Goal: Task Accomplishment & Management: Manage account settings

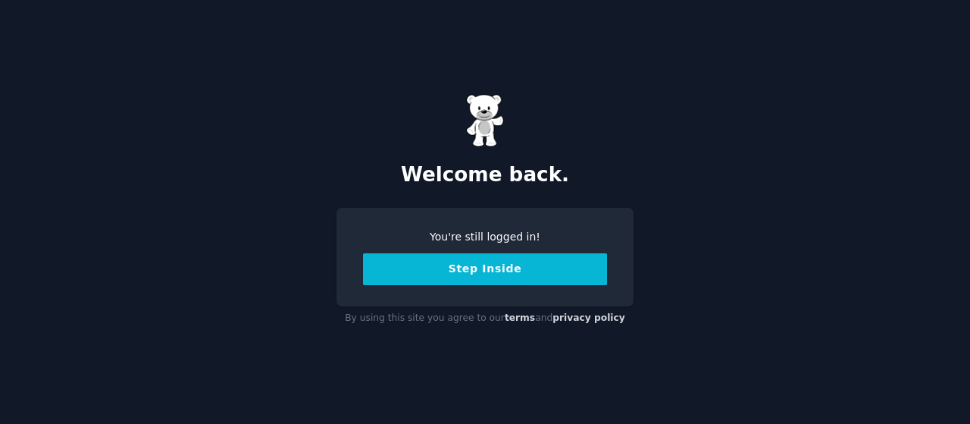
click at [461, 273] on button "Step Inside" at bounding box center [485, 269] width 244 height 32
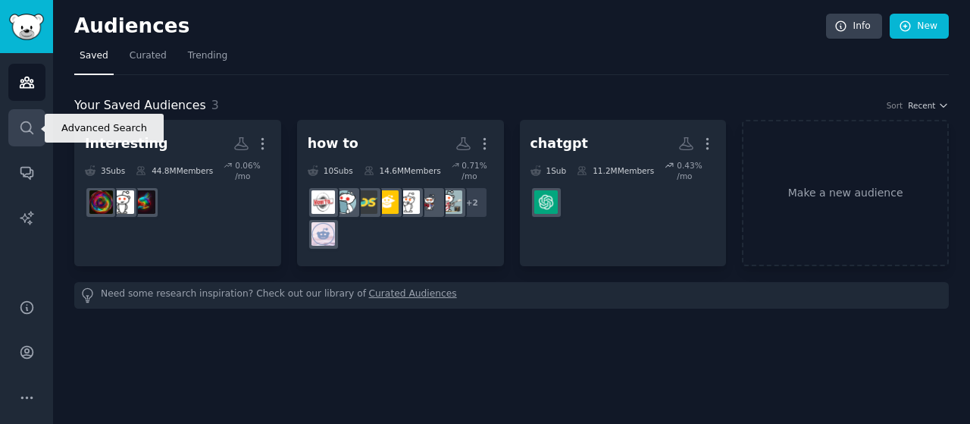
click at [30, 127] on icon "Sidebar" at bounding box center [26, 127] width 12 height 12
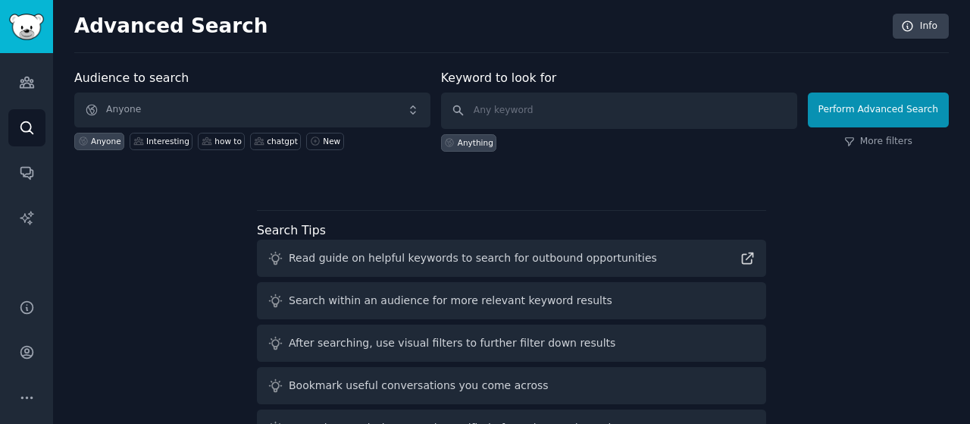
click at [56, 174] on div "Advanced Search Info Audience to search Anyone Anyone Interesting how to chatgp…" at bounding box center [511, 257] width 917 height 515
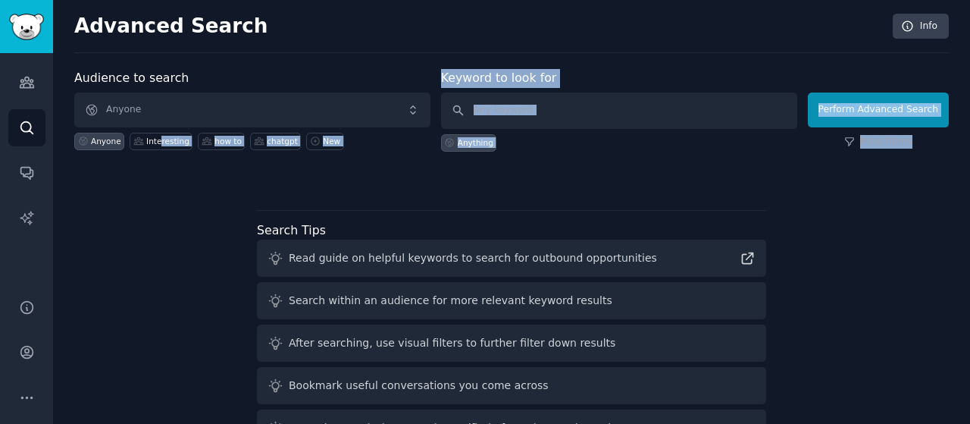
drag, startPoint x: 156, startPoint y: 130, endPoint x: 164, endPoint y: 152, distance: 22.8
click at [164, 152] on div "Audience to search Anyone Anyone Interesting how to chatgpt New Keyword to look…" at bounding box center [511, 126] width 874 height 114
click at [164, 137] on div "Interesting" at bounding box center [167, 141] width 43 height 11
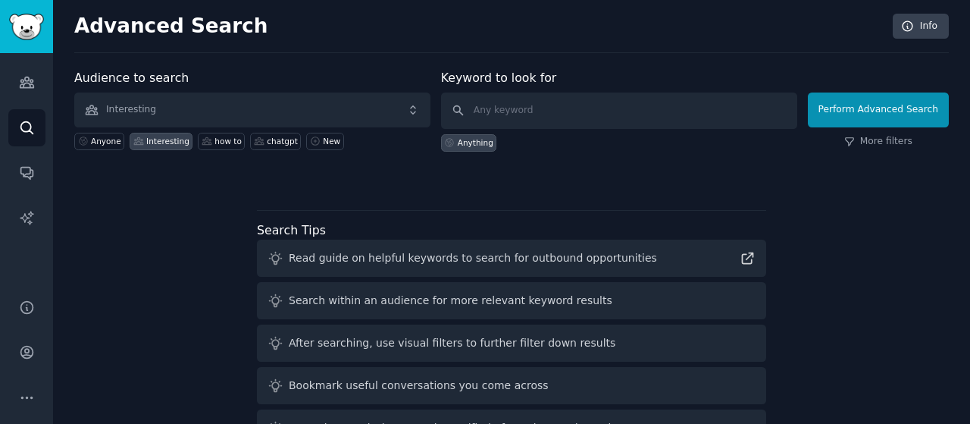
click at [167, 142] on div "Interesting" at bounding box center [167, 141] width 43 height 11
click at [36, 218] on link "AI Reports" at bounding box center [26, 217] width 37 height 37
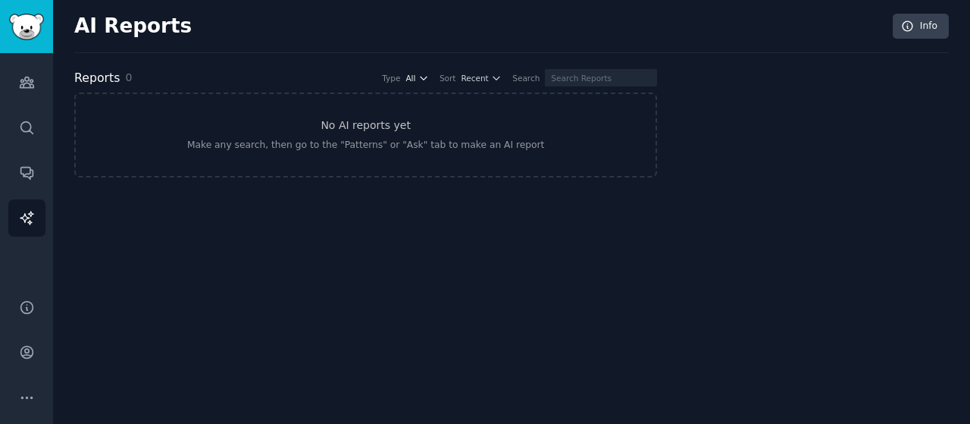
click at [429, 81] on icon "button" at bounding box center [423, 78] width 11 height 11
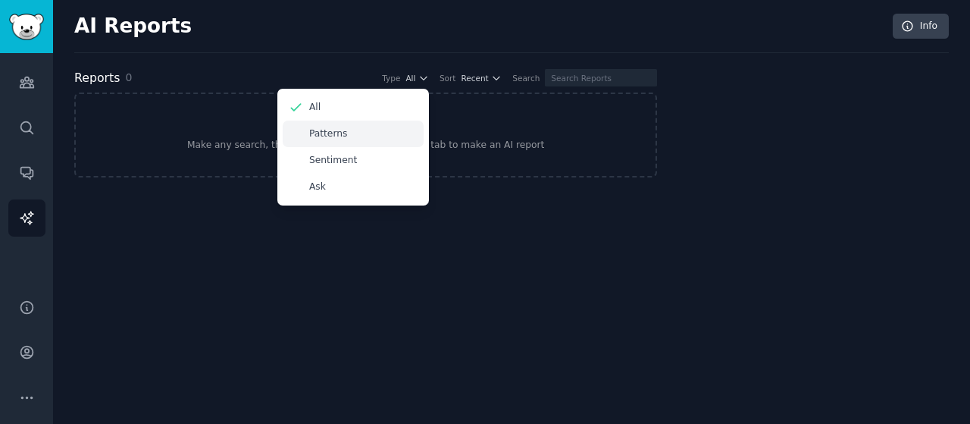
click at [402, 130] on div "Patterns" at bounding box center [353, 133] width 141 height 27
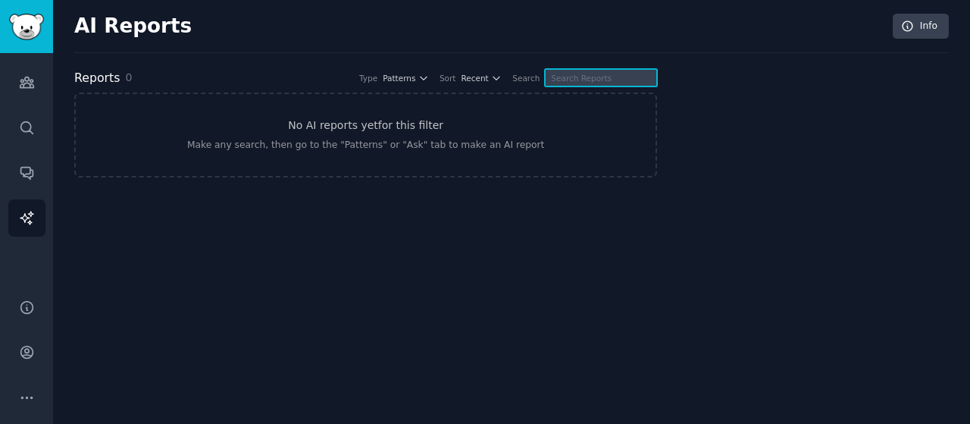
click at [589, 72] on input "text" at bounding box center [601, 77] width 112 height 17
type input "k"
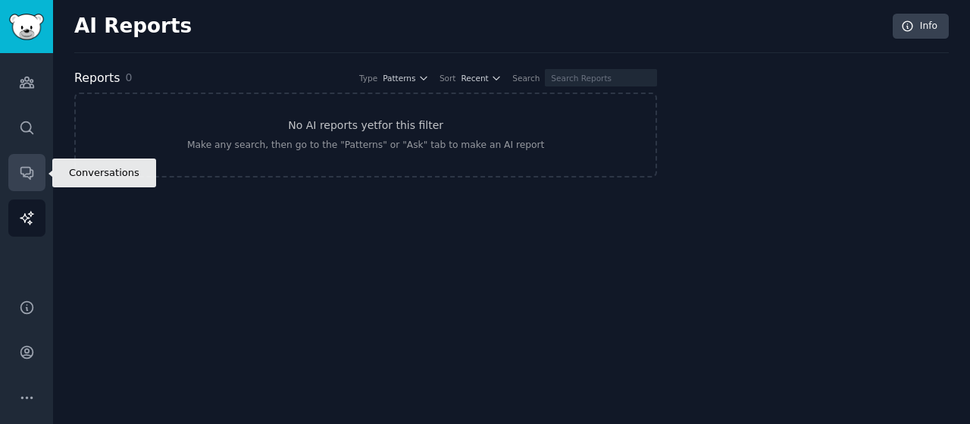
click at [17, 167] on link "Conversations" at bounding box center [26, 172] width 37 height 37
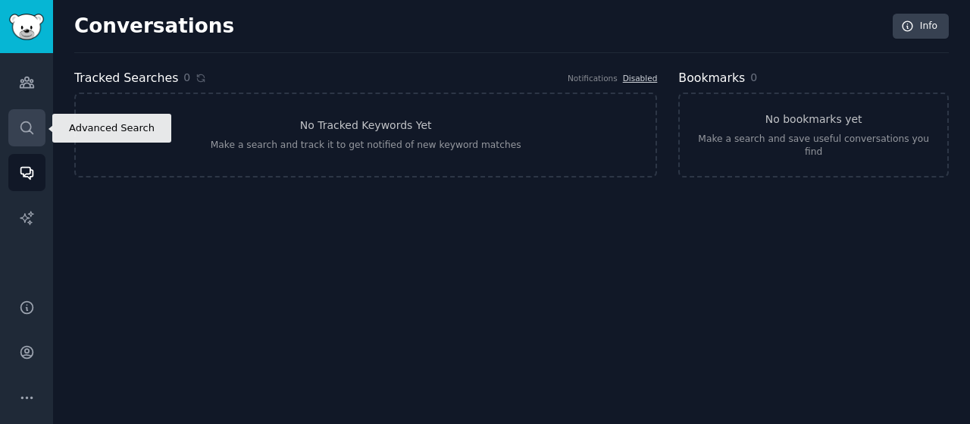
click at [17, 137] on link "Search" at bounding box center [26, 127] width 37 height 37
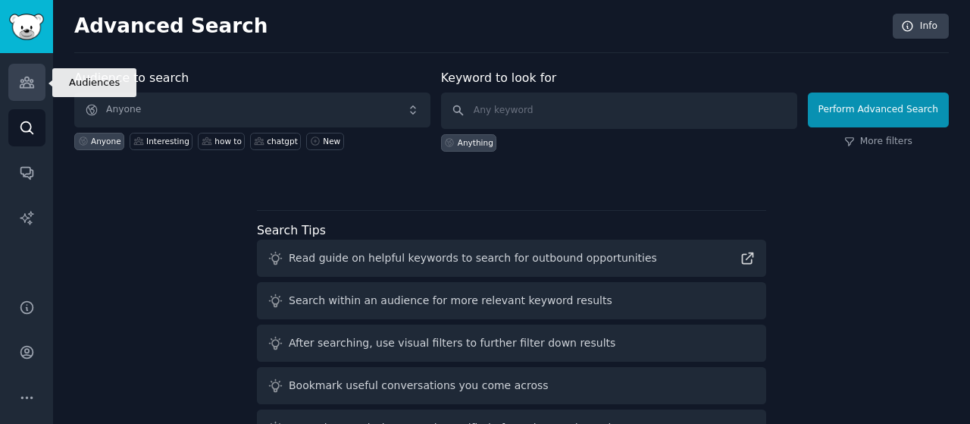
click at [30, 92] on link "Audiences" at bounding box center [26, 82] width 37 height 37
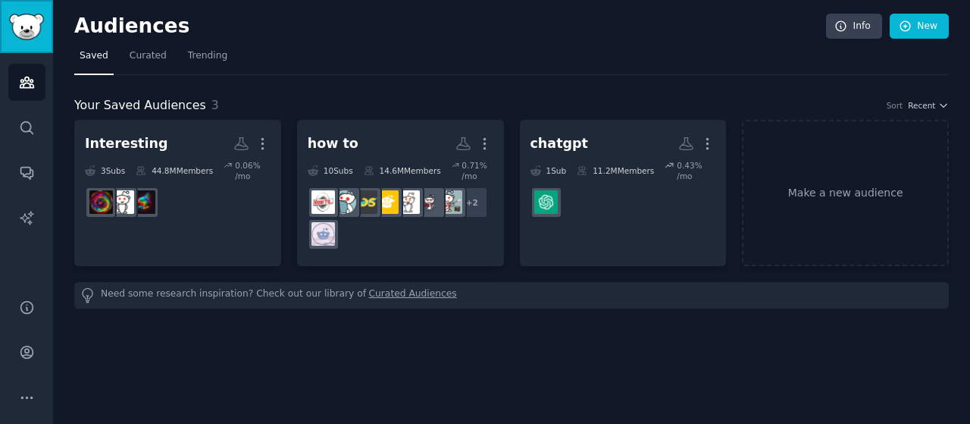
click at [8, 24] on link "Sidebar" at bounding box center [26, 26] width 53 height 53
click at [22, 396] on icon "Sidebar" at bounding box center [26, 397] width 11 height 2
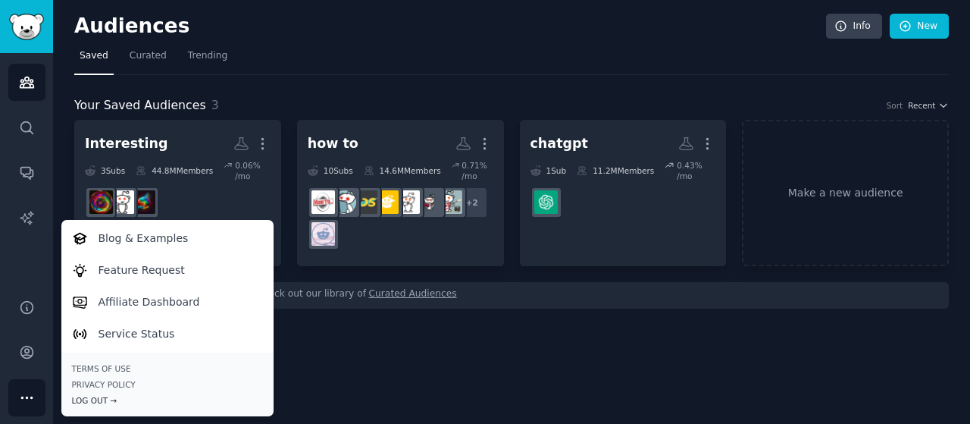
click at [164, 402] on div "Log Out →" at bounding box center [167, 400] width 191 height 11
